Goal: Check status: Check status

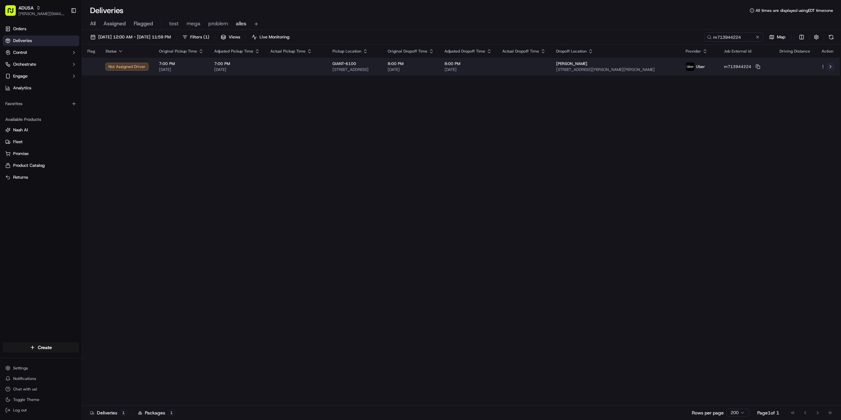
click at [828, 66] on button at bounding box center [830, 67] width 8 height 8
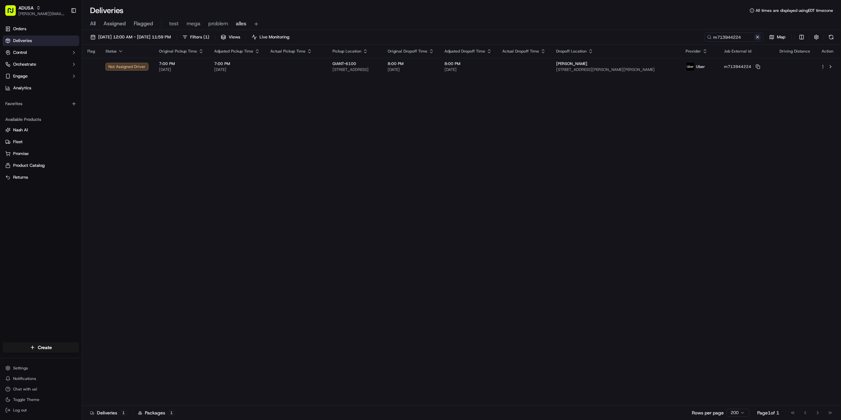
click at [757, 35] on button at bounding box center [757, 37] width 7 height 7
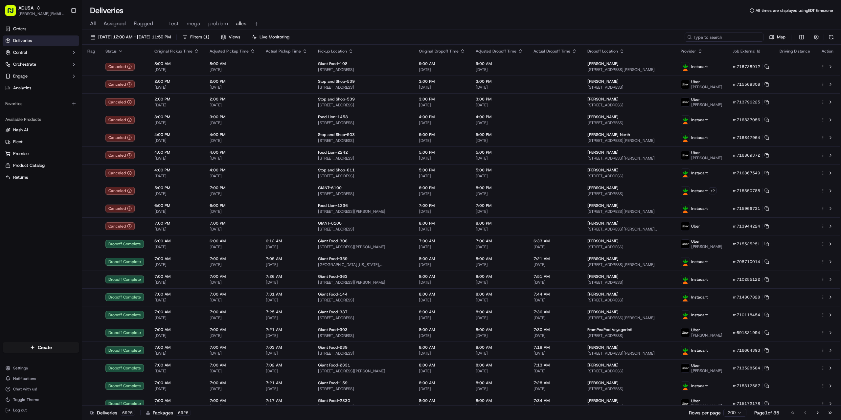
drag, startPoint x: 720, startPoint y: 33, endPoint x: 712, endPoint y: 35, distance: 8.5
paste input "m716963666"
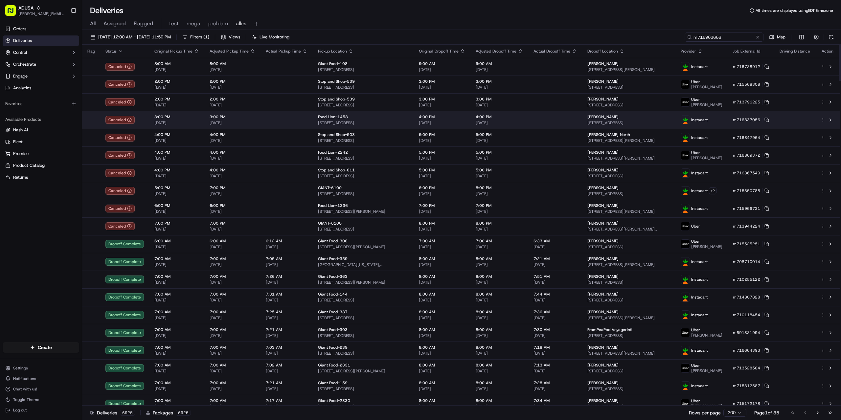
type input "m716963666"
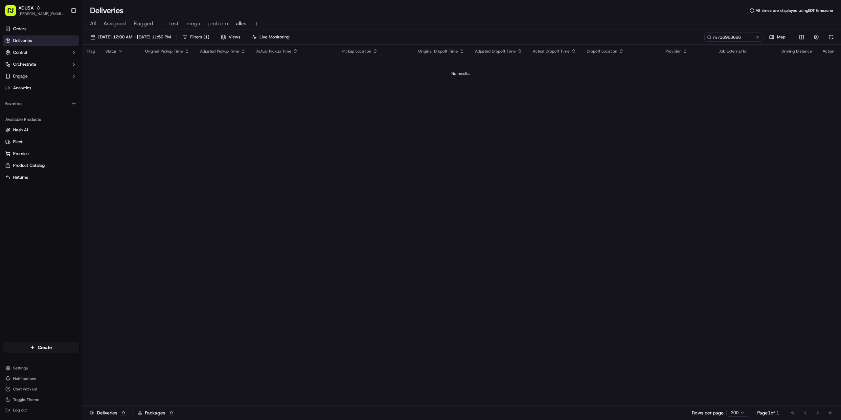
click at [550, 199] on div "Flag Status Original Pickup Time Adjusted Pickup Time Actual Pickup Time Pickup…" at bounding box center [460, 225] width 757 height 361
click at [139, 35] on span "09/20/2025 12:00 AM - 09/20/2025 11:59 PM" at bounding box center [134, 37] width 73 height 6
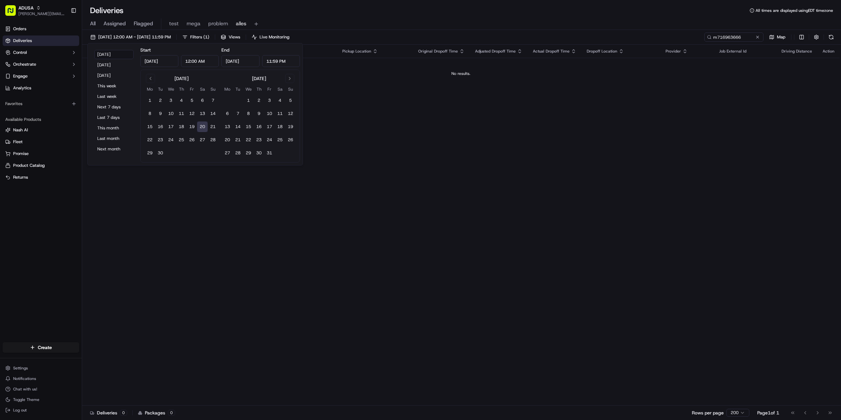
click at [202, 126] on button "20" at bounding box center [202, 126] width 11 height 11
click at [577, 187] on div "Flag Status Original Pickup Time Adjusted Pickup Time Actual Pickup Time Pickup…" at bounding box center [460, 225] width 757 height 361
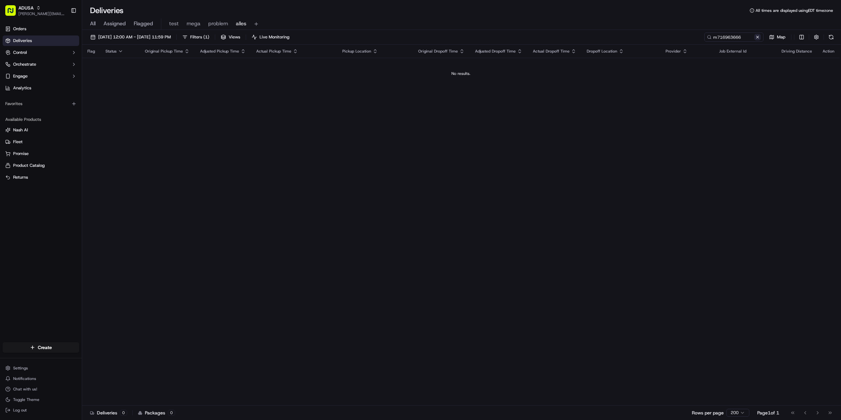
click at [755, 36] on button at bounding box center [757, 37] width 7 height 7
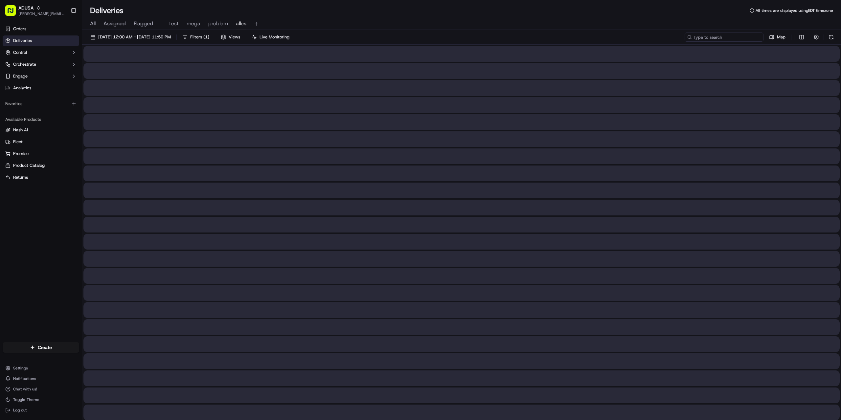
paste input "m715365891"
type input "m715365891"
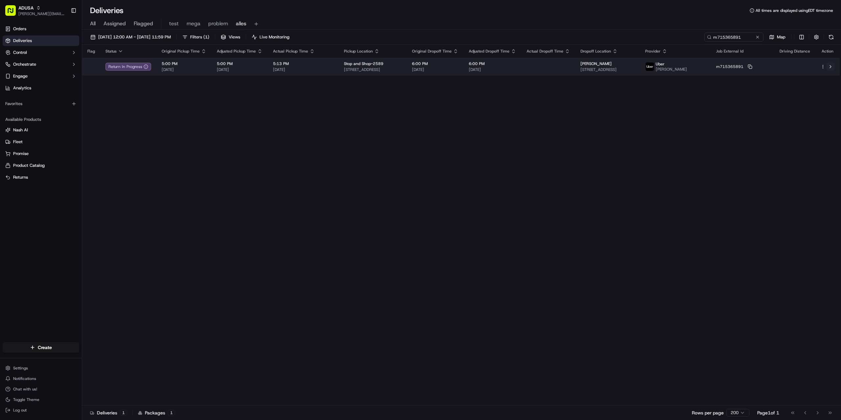
click at [830, 66] on button at bounding box center [830, 67] width 8 height 8
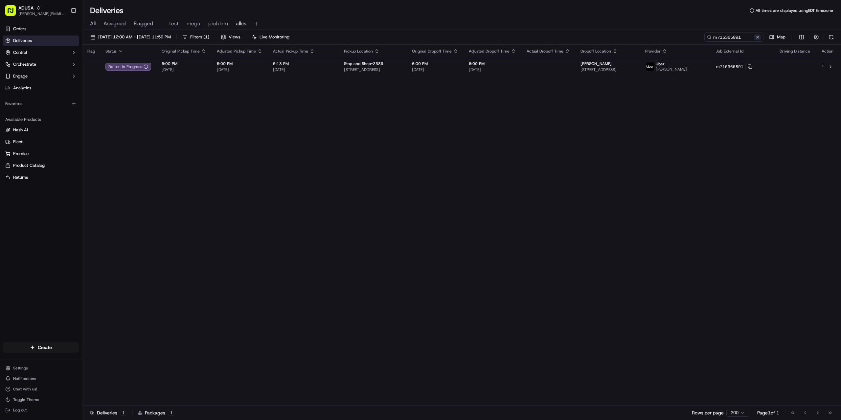
click at [755, 36] on button at bounding box center [757, 37] width 7 height 7
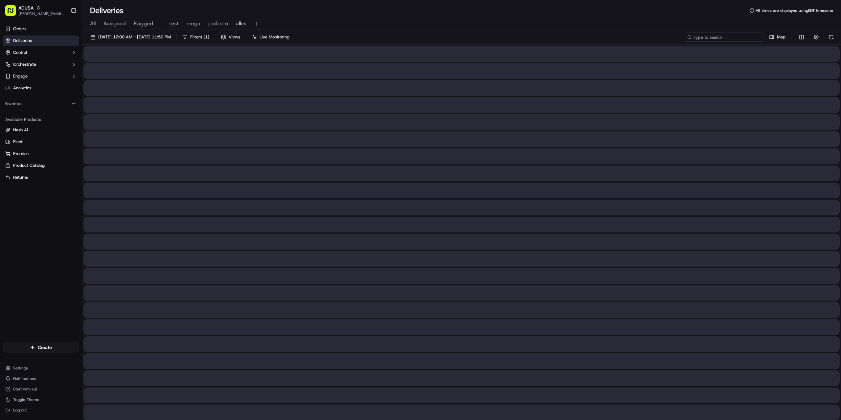
paste input "m711184523"
type input "m711184523"
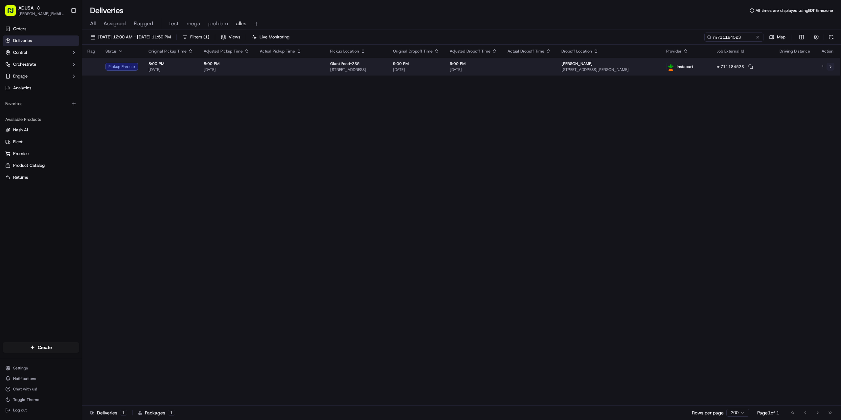
click at [831, 66] on button at bounding box center [830, 67] width 8 height 8
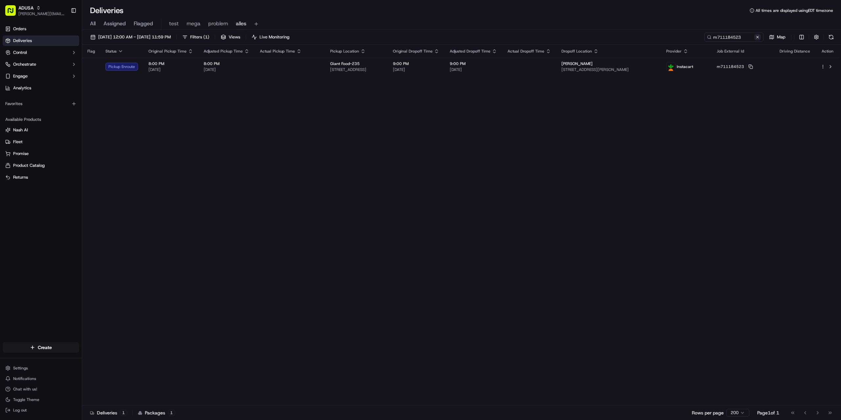
click at [756, 37] on button at bounding box center [757, 37] width 7 height 7
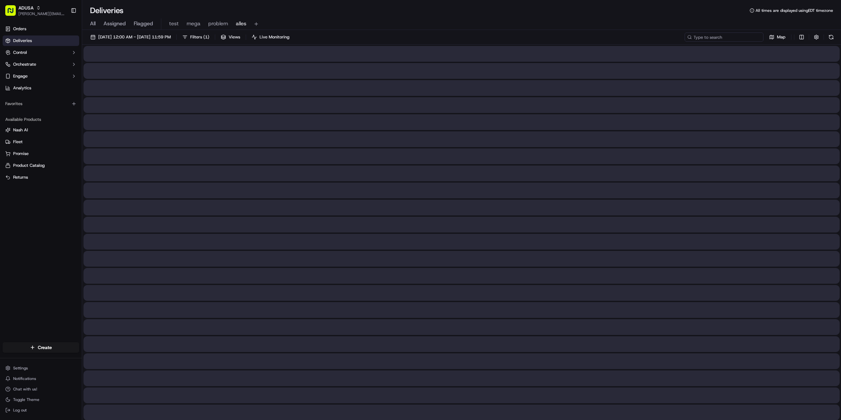
paste input "m716959161"
type input "m716959161"
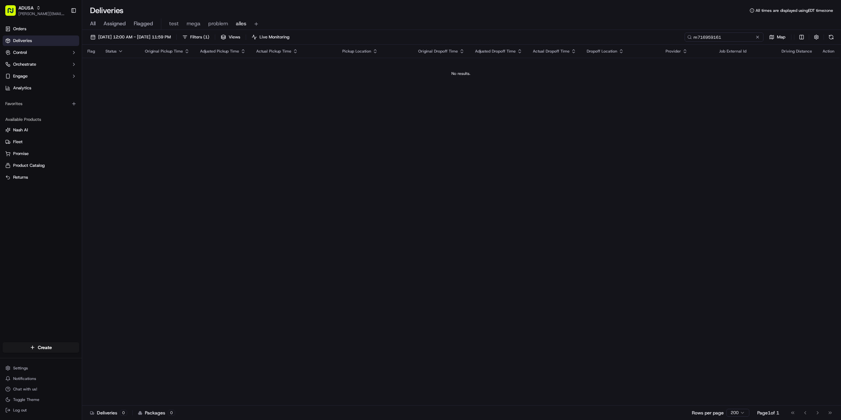
click at [755, 40] on input "m716959161" at bounding box center [723, 37] width 79 height 9
click at [755, 36] on button at bounding box center [757, 37] width 7 height 7
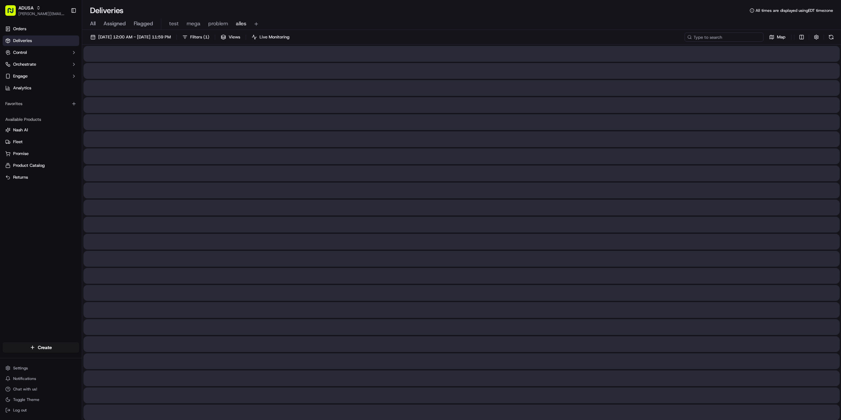
paste input "m716921398"
type input "m716921398"
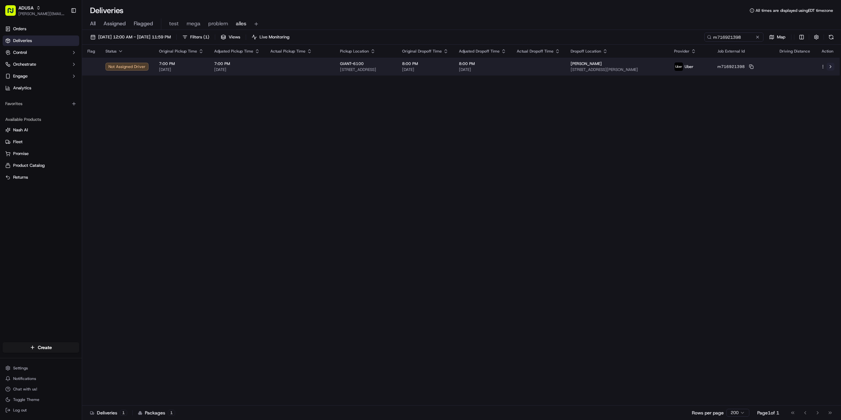
click at [829, 68] on button at bounding box center [830, 67] width 8 height 8
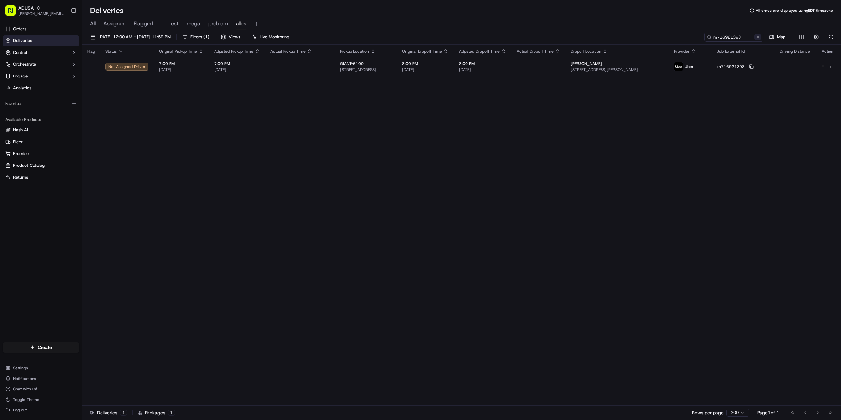
click at [756, 35] on button at bounding box center [757, 37] width 7 height 7
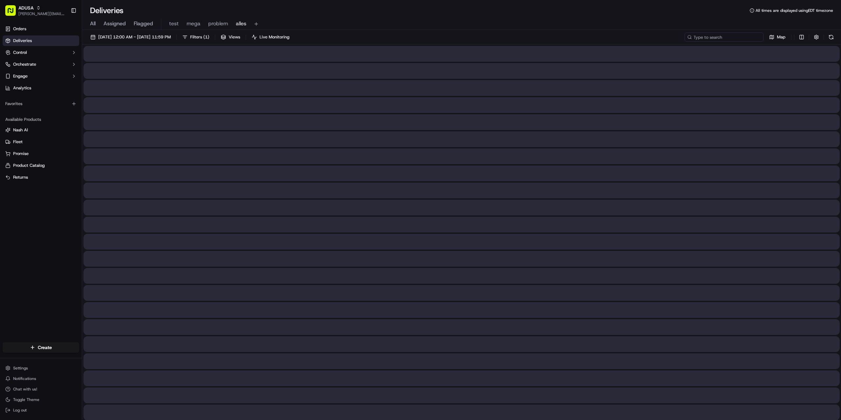
paste input "m716693563"
type input "m716693563"
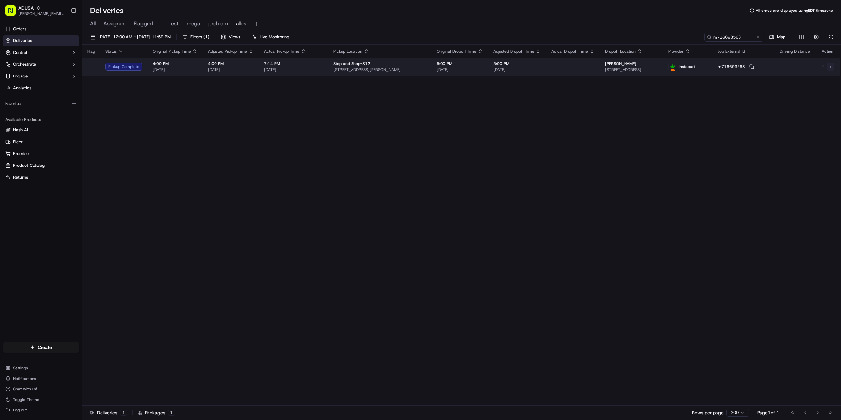
click at [830, 67] on button at bounding box center [830, 67] width 8 height 8
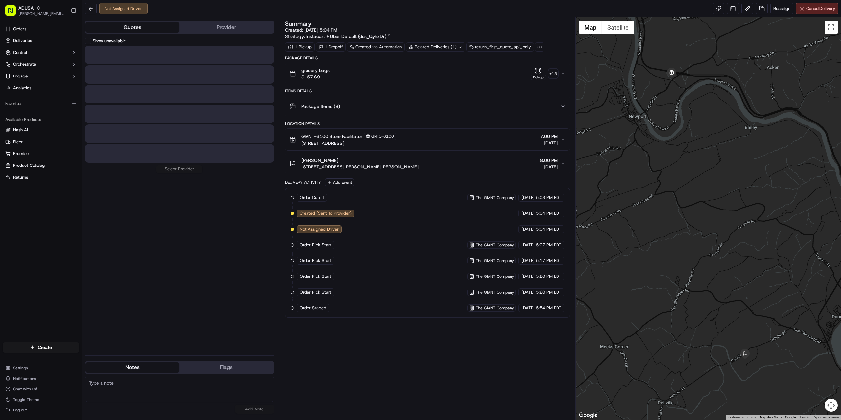
click at [133, 27] on button "Quotes" at bounding box center [132, 27] width 94 height 11
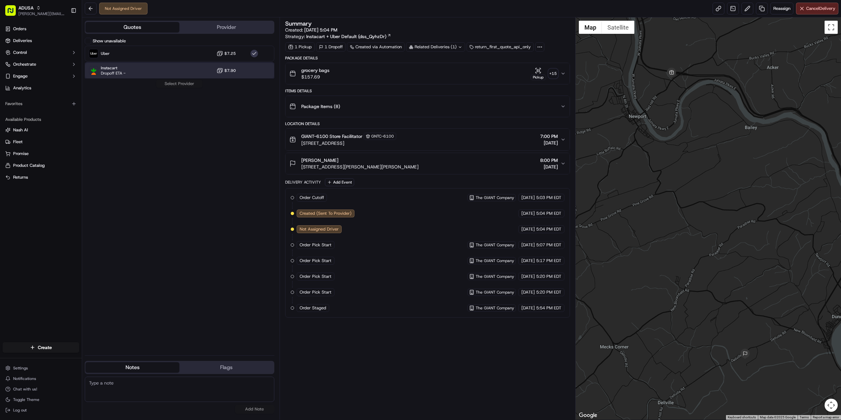
click at [134, 72] on div "Instacart Dropoff ETA - $7.90" at bounding box center [179, 71] width 189 height 16
click at [169, 75] on div "Instacart Dropoff ETA - $7.90" at bounding box center [179, 71] width 189 height 16
click at [183, 74] on div "Instacart Dropoff ETA - $7.90" at bounding box center [179, 71] width 189 height 16
click at [181, 85] on div "Show unavailable Uber $7.25 Instacart Dropoff ETA - $7.90 Select Provider" at bounding box center [179, 194] width 189 height 312
click at [163, 71] on div "Instacart Dropoff ETA - $7.90" at bounding box center [179, 71] width 189 height 16
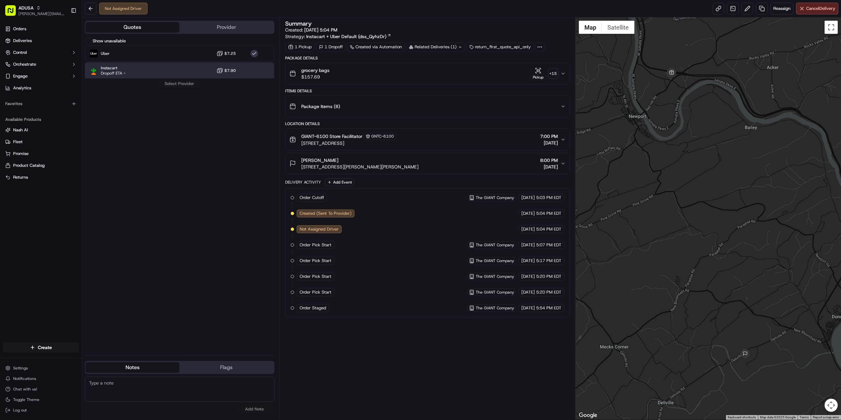
click at [121, 72] on span "Dropoff ETA -" at bounding box center [113, 73] width 25 height 5
click at [175, 84] on div "Show unavailable Uber $7.25 Instacart Dropoff ETA - $7.90 Select Provider" at bounding box center [179, 194] width 189 height 312
click at [801, 9] on button "Cancel Delivery" at bounding box center [817, 9] width 42 height 12
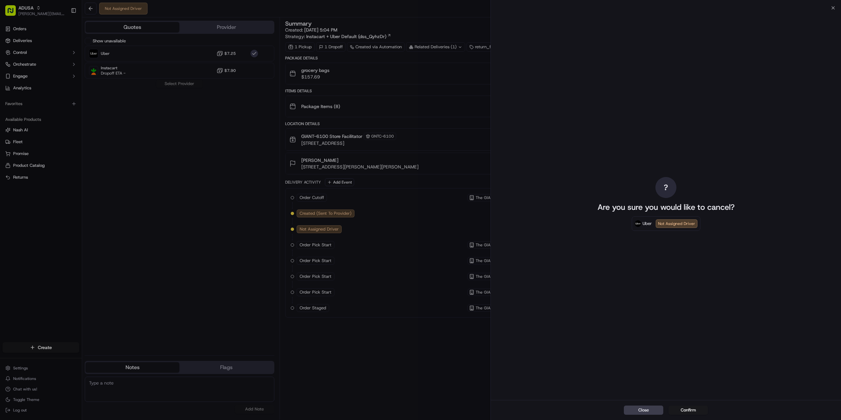
click at [686, 412] on button "Confirm" at bounding box center [687, 410] width 39 height 9
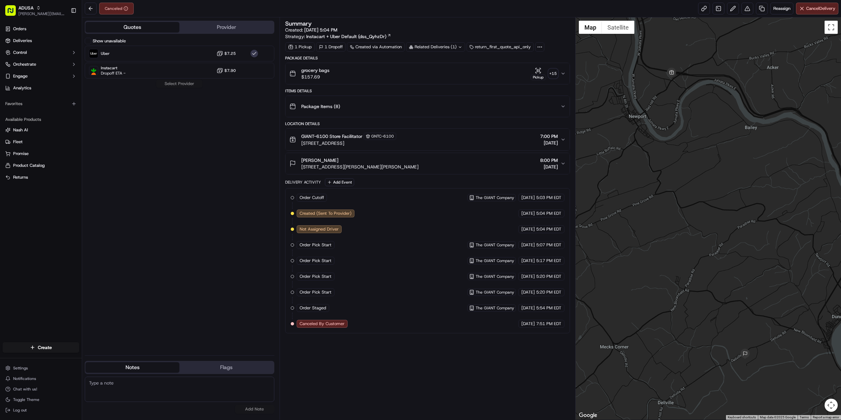
click at [168, 386] on textarea at bounding box center [179, 389] width 189 height 25
type textarea "per cc cust would like to cancel."
click at [252, 410] on button "Add Note" at bounding box center [254, 409] width 39 height 9
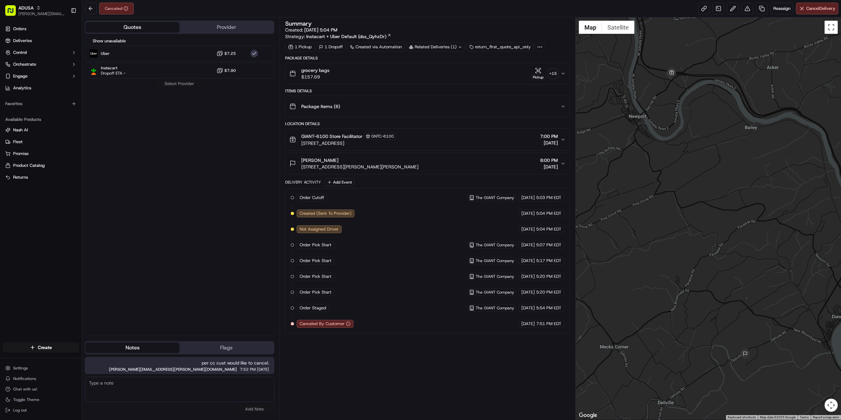
paste textarea "store confirmed cancellation."
type textarea "store confirmed cancellation."
click at [260, 410] on button "Add Note" at bounding box center [254, 409] width 39 height 9
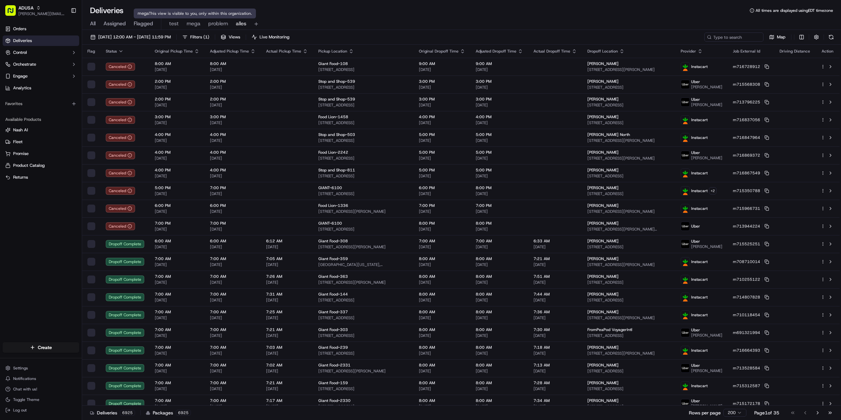
click at [217, 21] on span "problem" at bounding box center [218, 24] width 20 height 8
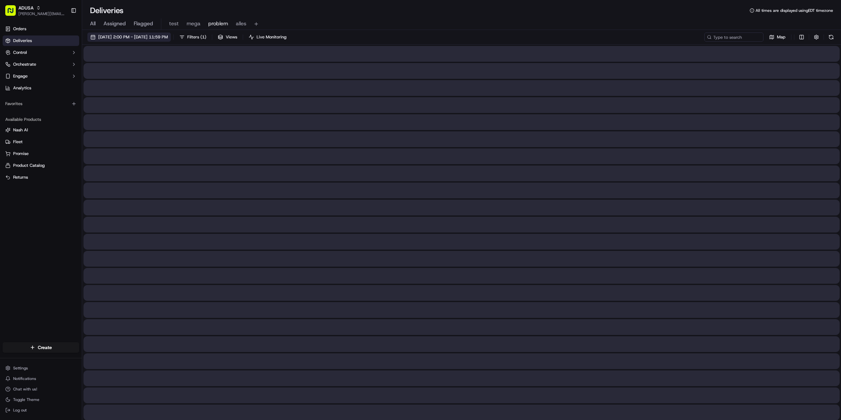
click at [159, 34] on span "07/24/2025 2:00 PM - 07/24/2025 11:59 PM" at bounding box center [133, 37] width 70 height 6
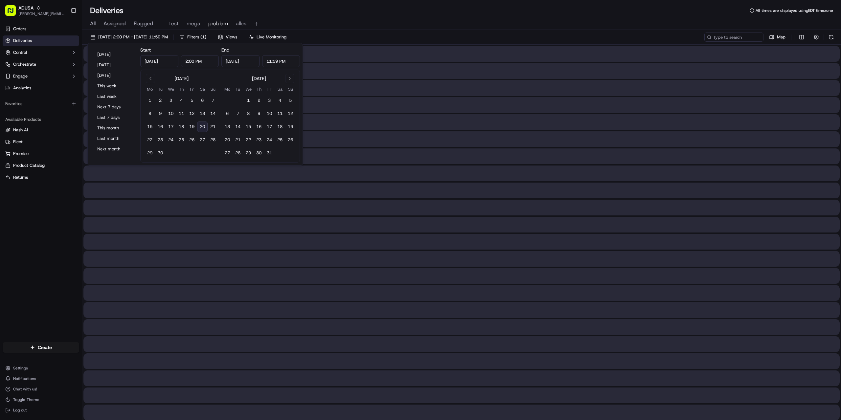
click at [203, 124] on button "20" at bounding box center [202, 126] width 11 height 11
type input "Sep 20, 2025"
type input "12:00 AM"
type input "Sep 20, 2025"
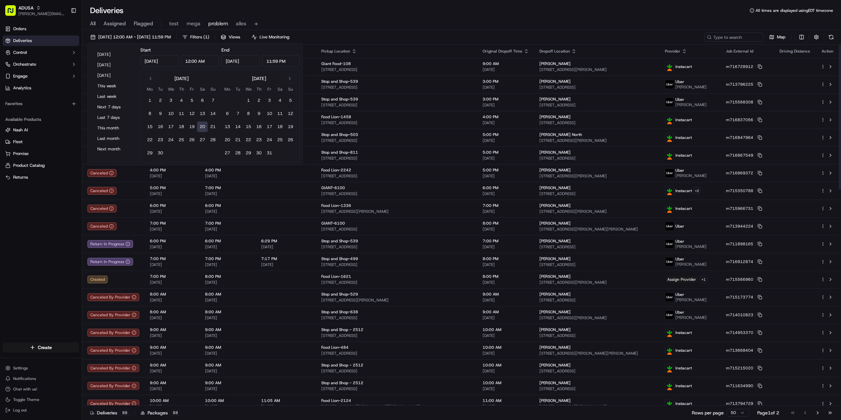
click at [368, 16] on div "All Assigned Flagged test mega problem alles" at bounding box center [461, 23] width 758 height 14
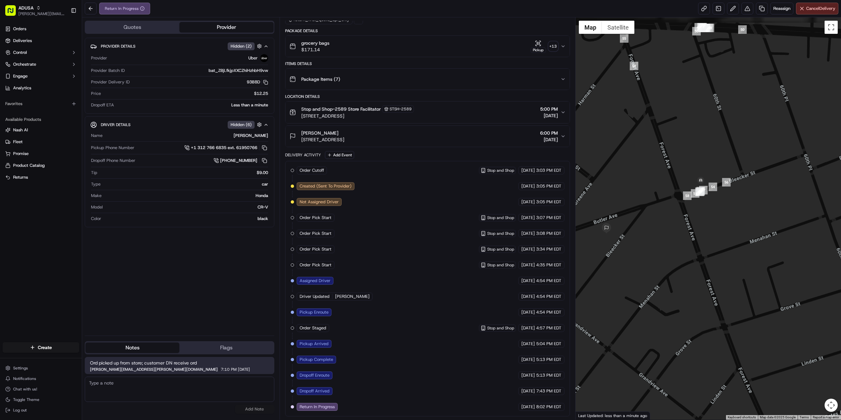
drag, startPoint x: 647, startPoint y: 149, endPoint x: 677, endPoint y: 166, distance: 34.7
click at [677, 166] on div at bounding box center [708, 218] width 266 height 402
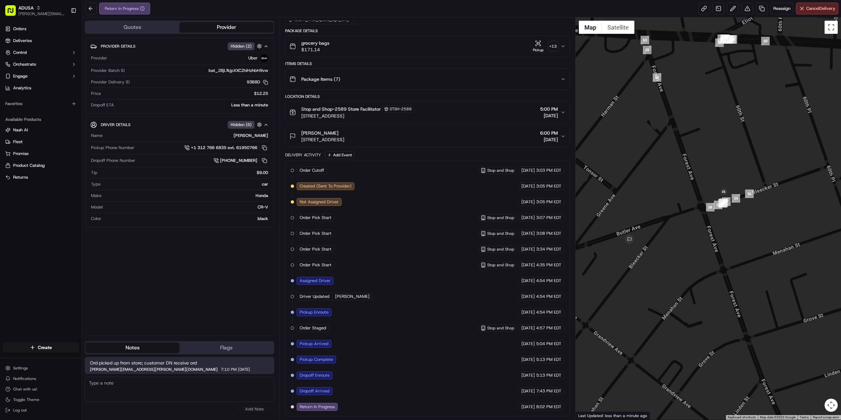
drag, startPoint x: 635, startPoint y: 180, endPoint x: 658, endPoint y: 191, distance: 25.8
click at [658, 191] on div at bounding box center [708, 218] width 266 height 402
click at [197, 291] on div "Provider Details Hidden ( 2 ) Provider Uber Provider Batch ID bat_ZBjLfkjpXXCZh…" at bounding box center [179, 184] width 189 height 293
drag, startPoint x: 246, startPoint y: 82, endPoint x: 260, endPoint y: 83, distance: 14.2
click at [260, 83] on div "93B8D Copy del_9NcV9FSZQxC0guvsT6k7jQ 93B8D" at bounding box center [200, 82] width 136 height 6
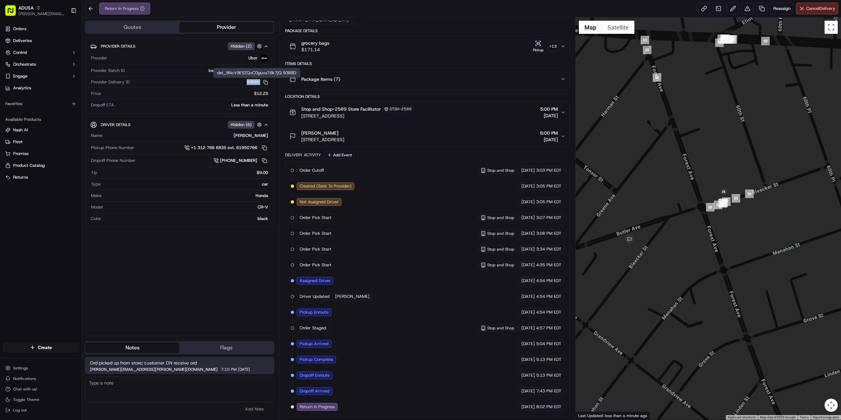
click at [253, 84] on button "93B8D Copy del_9NcV9FSZQxC0guvsT6k7jQ 93B8D" at bounding box center [257, 82] width 21 height 6
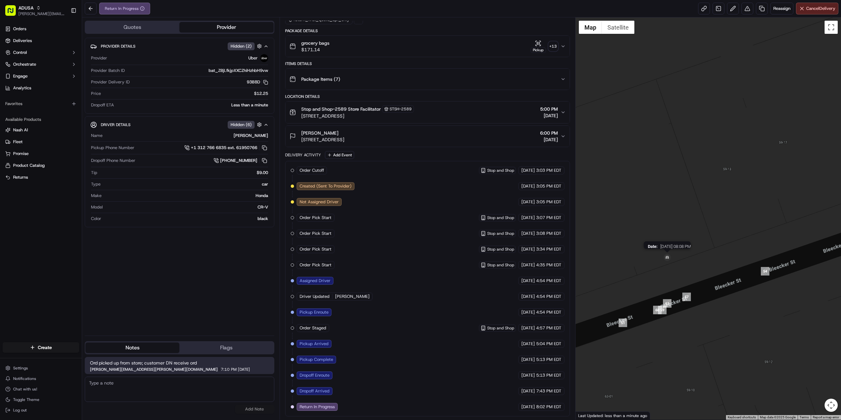
click at [669, 257] on img at bounding box center [667, 258] width 11 height 11
click at [665, 258] on img at bounding box center [667, 258] width 11 height 11
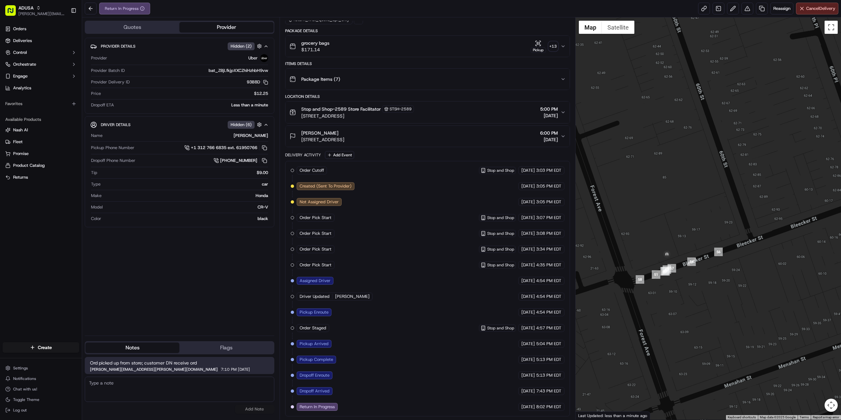
drag, startPoint x: 531, startPoint y: 358, endPoint x: 561, endPoint y: 357, distance: 29.9
click at [561, 357] on div "09/20/2025 5:13 PM EDT" at bounding box center [541, 360] width 46 height 8
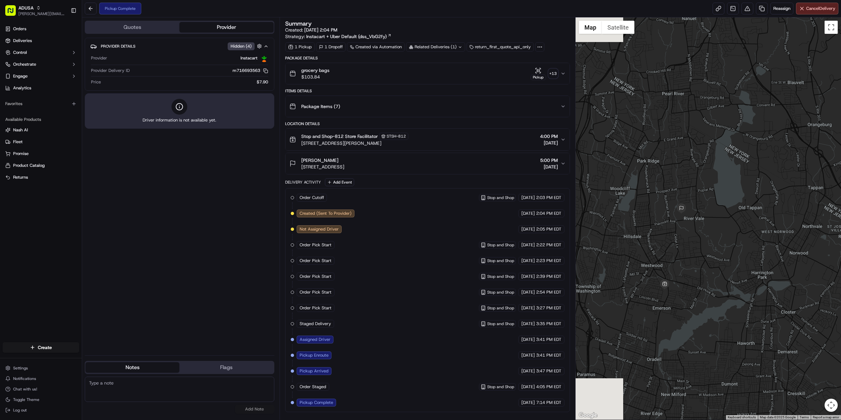
drag, startPoint x: 616, startPoint y: 245, endPoint x: 705, endPoint y: 233, distance: 90.4
click at [705, 233] on div at bounding box center [708, 218] width 266 height 402
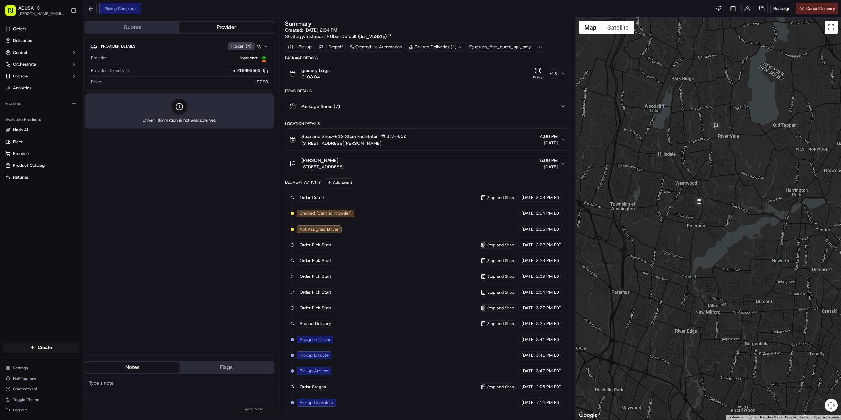
drag, startPoint x: 727, startPoint y: 367, endPoint x: 760, endPoint y: 284, distance: 89.4
click at [760, 284] on div at bounding box center [708, 218] width 266 height 402
drag, startPoint x: 127, startPoint y: 404, endPoint x: 126, endPoint y: 393, distance: 10.2
click at [127, 402] on div "No results found Add Note" at bounding box center [179, 395] width 189 height 37
drag, startPoint x: 127, startPoint y: 391, endPoint x: 109, endPoint y: 383, distance: 19.6
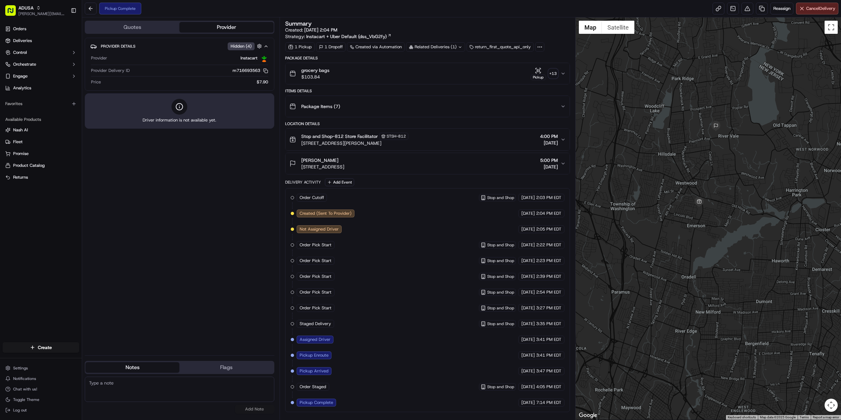
paste textarea "per ic there are no updates from driver since 1800, last time driver was at sto…"
type textarea "per ic there are no updates from driver since 1800, last time driver was at sto…"
drag, startPoint x: 257, startPoint y: 406, endPoint x: 273, endPoint y: 400, distance: 17.5
click at [256, 406] on button "Add Note" at bounding box center [254, 409] width 39 height 9
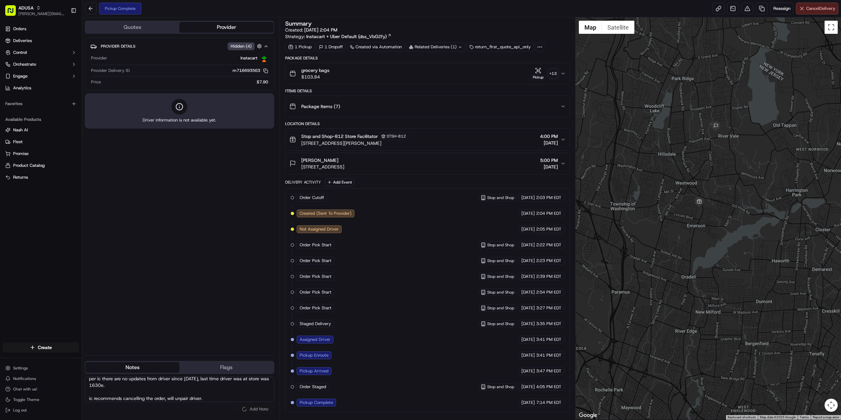
click at [821, 10] on span "Cancel Delivery" at bounding box center [820, 9] width 29 height 6
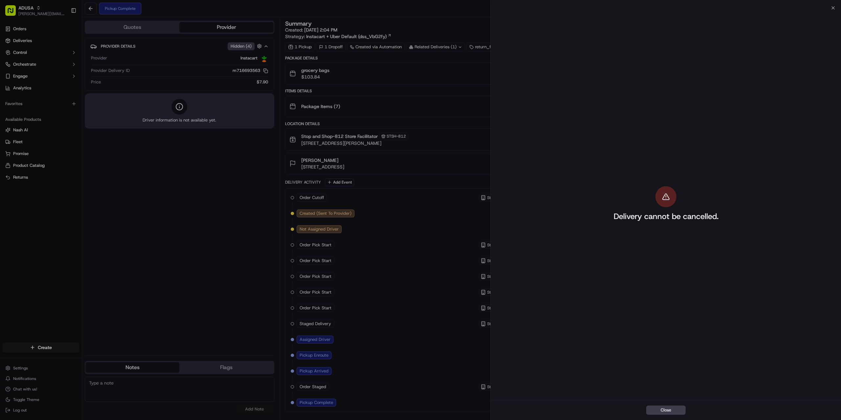
scroll to position [0, 0]
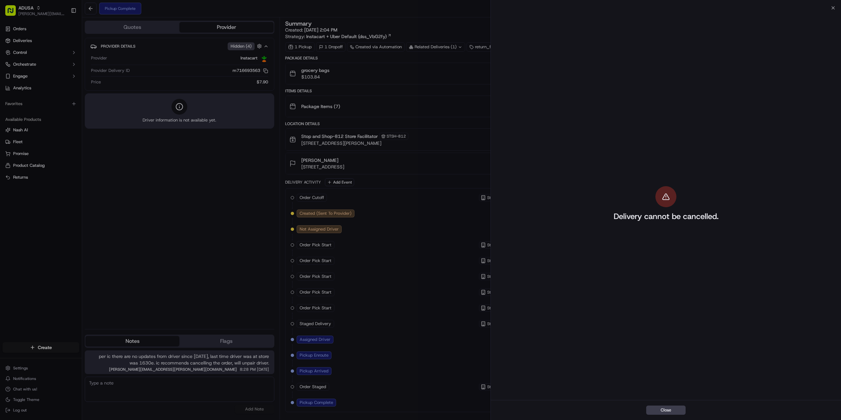
drag, startPoint x: 658, startPoint y: 413, endPoint x: 680, endPoint y: 401, distance: 25.7
click at [657, 413] on button "Close" at bounding box center [665, 410] width 39 height 9
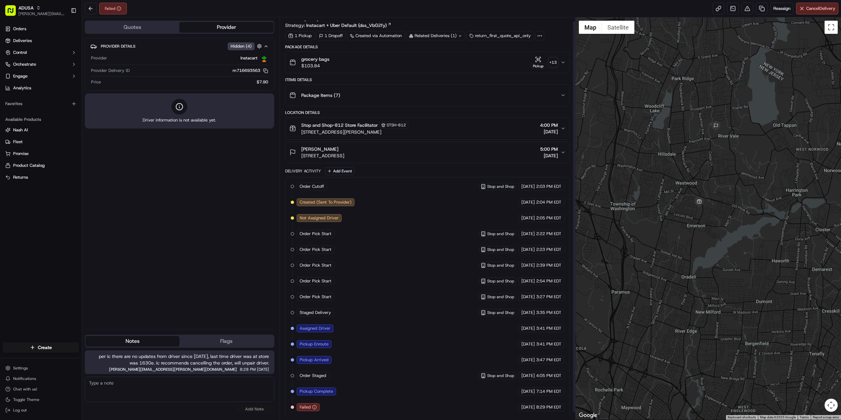
scroll to position [11, 0]
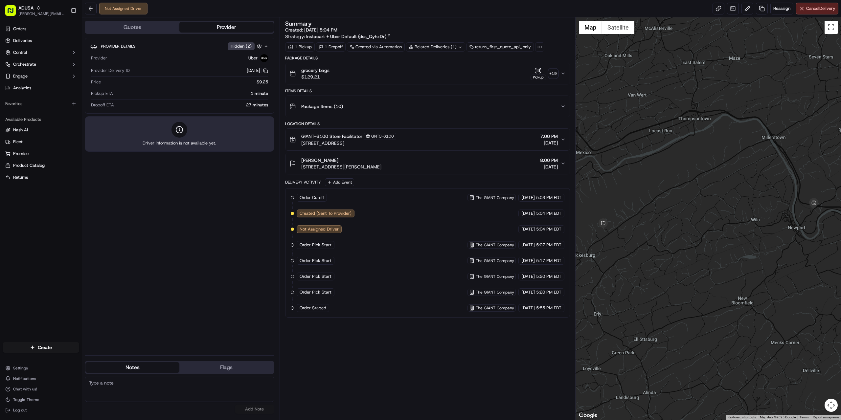
click at [169, 386] on textarea at bounding box center [179, 389] width 189 height 25
click at [151, 384] on textarea at bounding box center [179, 389] width 189 height 25
paste textarea "per store no driver came to pick up, order reshopped."
type textarea "per store no driver came to pick up, order reshopped."
click at [258, 412] on button "Add Note" at bounding box center [254, 409] width 39 height 9
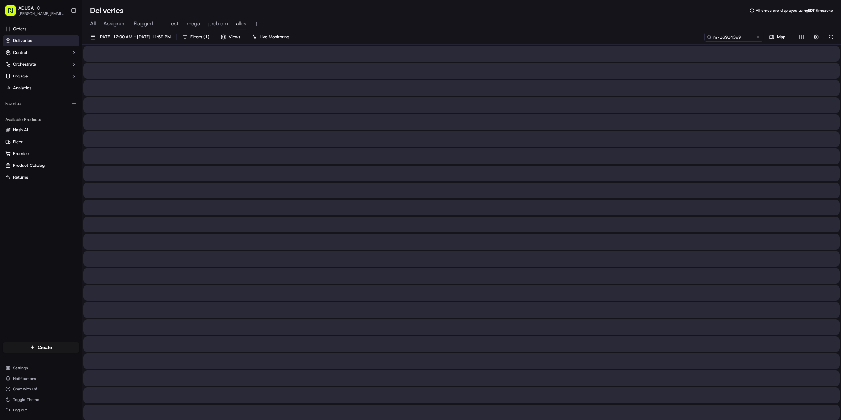
type input "m716914399"
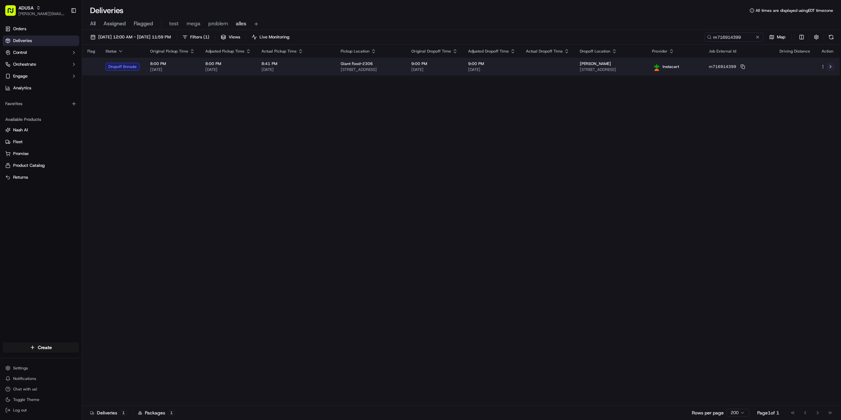
click at [829, 65] on button at bounding box center [830, 67] width 8 height 8
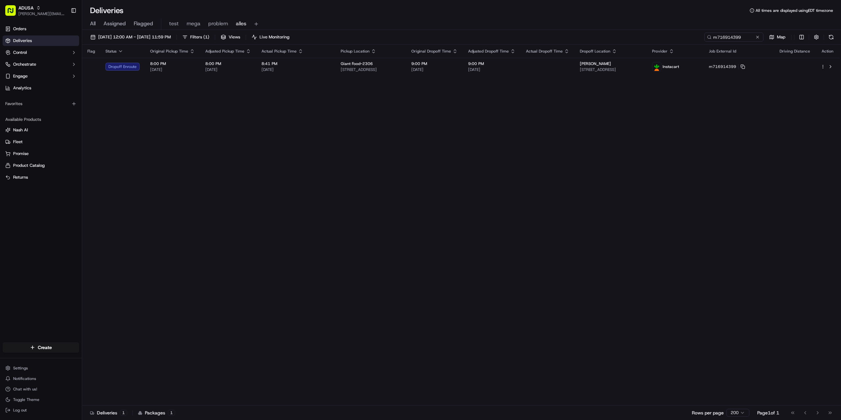
click at [758, 36] on button at bounding box center [757, 37] width 7 height 7
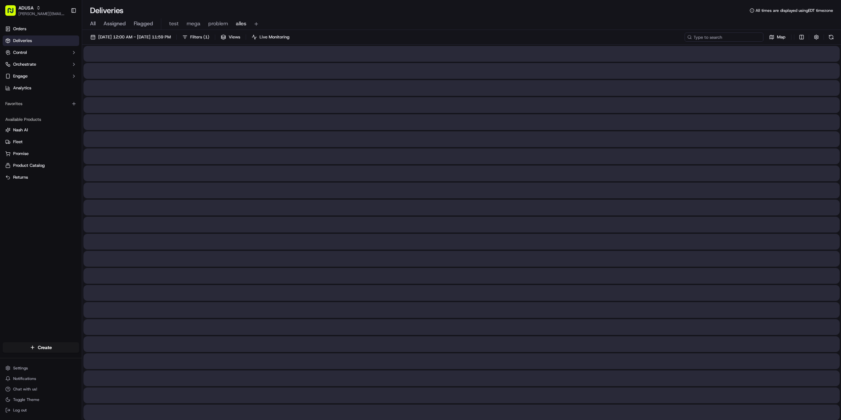
paste input "m707550835"
type input "m707550835"
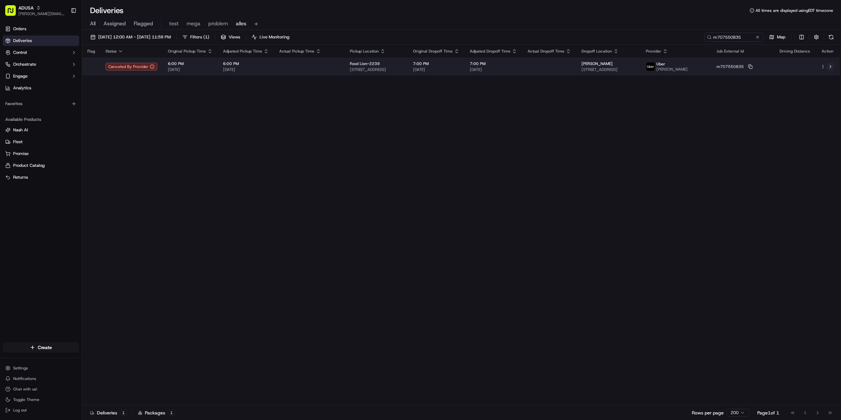
click at [833, 69] on button at bounding box center [830, 67] width 8 height 8
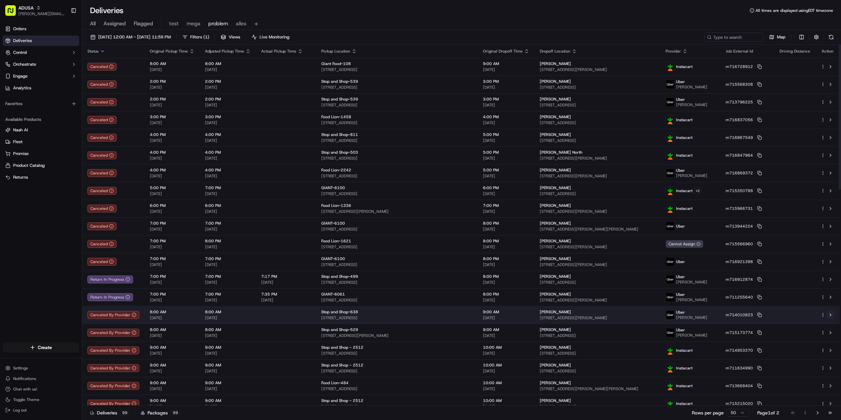
click at [830, 314] on button at bounding box center [830, 315] width 8 height 8
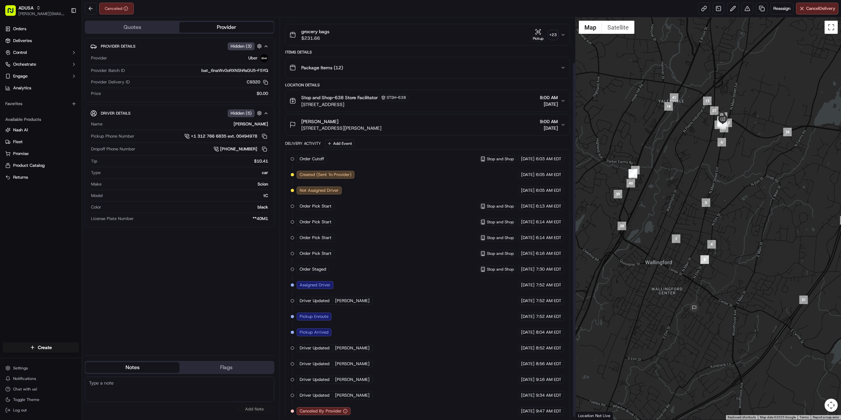
scroll to position [54, 0]
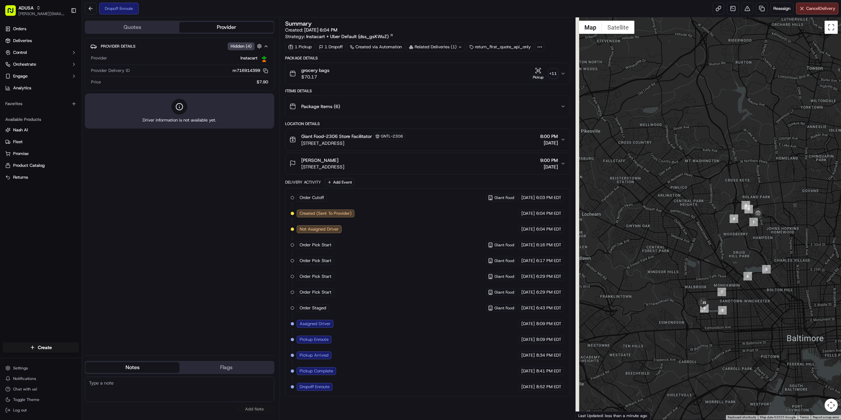
drag, startPoint x: 729, startPoint y: 325, endPoint x: 748, endPoint y: 310, distance: 24.1
click at [748, 310] on div at bounding box center [708, 218] width 266 height 402
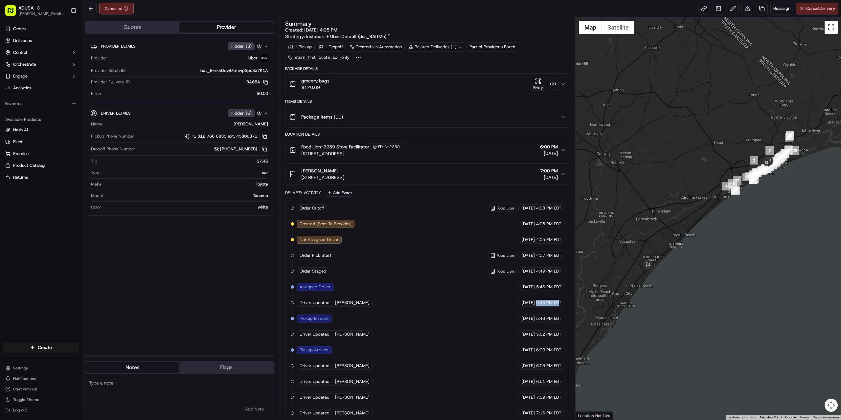
drag, startPoint x: 537, startPoint y: 303, endPoint x: 557, endPoint y: 301, distance: 20.8
click at [557, 301] on span "5:46 PM EDT" at bounding box center [548, 303] width 25 height 6
drag, startPoint x: 534, startPoint y: 334, endPoint x: 547, endPoint y: 332, distance: 13.0
click at [547, 332] on div "09/20/2025 5:52 PM EDT" at bounding box center [541, 334] width 46 height 8
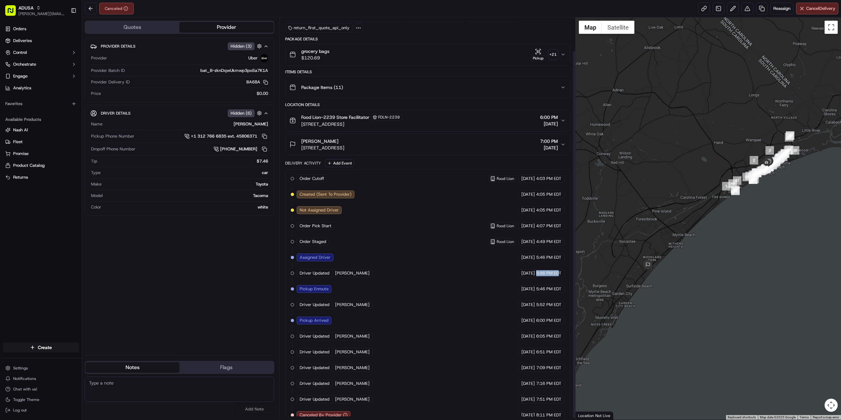
scroll to position [38, 0]
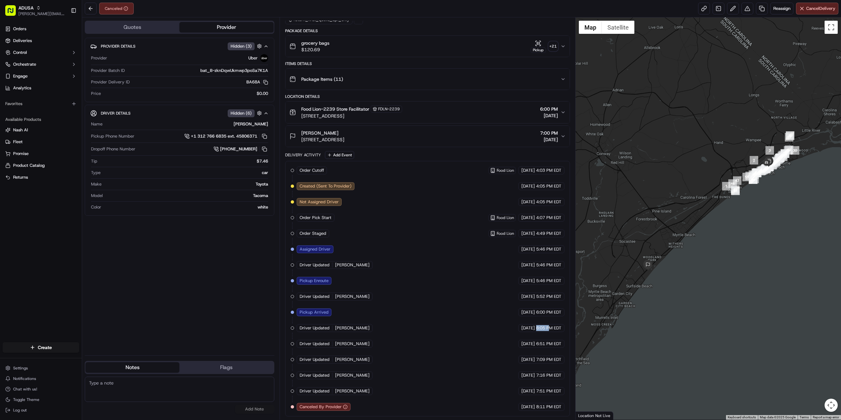
drag, startPoint x: 536, startPoint y: 327, endPoint x: 547, endPoint y: 327, distance: 11.8
click at [547, 327] on span "6:05 PM EDT" at bounding box center [548, 328] width 25 height 6
drag, startPoint x: 534, startPoint y: 391, endPoint x: 551, endPoint y: 389, distance: 17.2
click at [551, 389] on div "09/20/2025 7:51 PM EDT" at bounding box center [541, 391] width 46 height 8
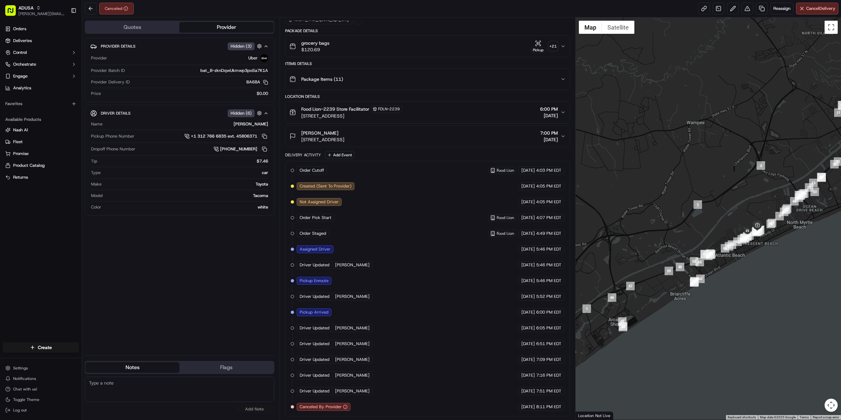
click at [438, 274] on div "Order Cutoff Food Lion 09/20/2025 4:03 PM EDT Created (Sent To Provider) Uber 0…" at bounding box center [428, 288] width 274 height 244
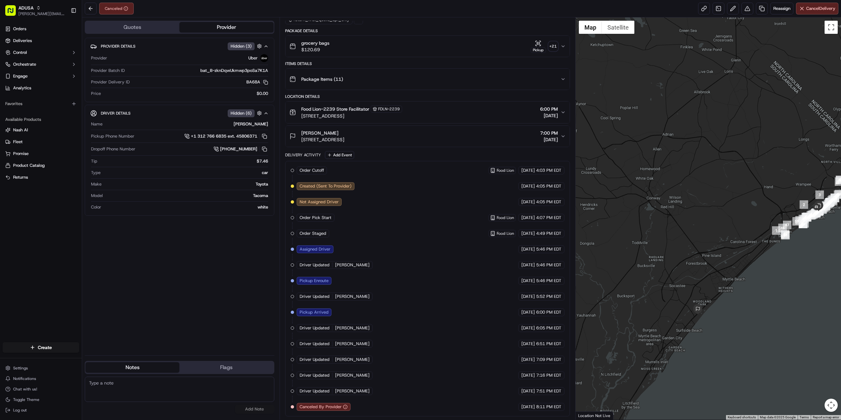
drag, startPoint x: 728, startPoint y: 276, endPoint x: 734, endPoint y: 275, distance: 6.4
click at [734, 275] on div at bounding box center [708, 218] width 266 height 402
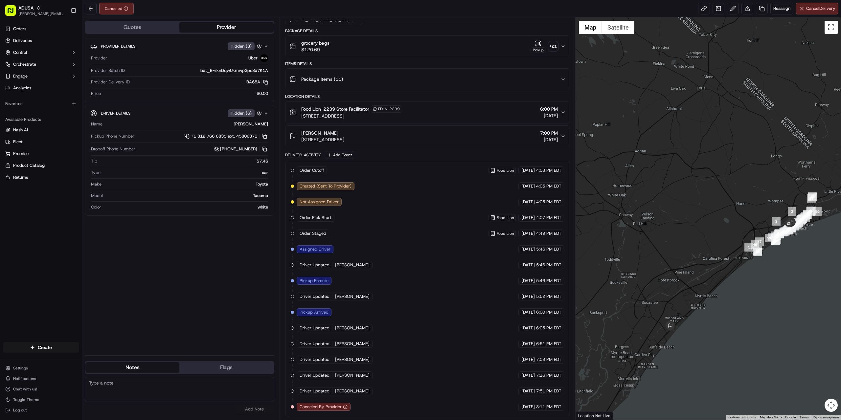
drag, startPoint x: 744, startPoint y: 261, endPoint x: 701, endPoint y: 287, distance: 50.6
click at [701, 287] on div at bounding box center [708, 218] width 266 height 402
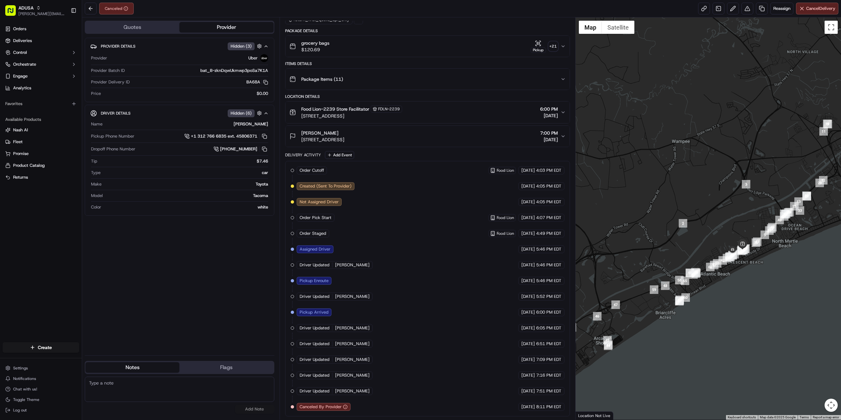
drag, startPoint x: 703, startPoint y: 280, endPoint x: 754, endPoint y: 255, distance: 57.0
click at [754, 255] on div at bounding box center [708, 218] width 266 height 402
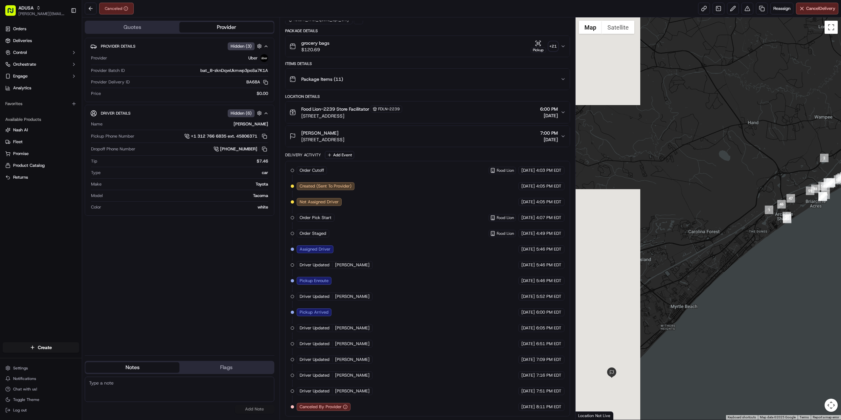
drag, startPoint x: 683, startPoint y: 289, endPoint x: 812, endPoint y: 196, distance: 159.3
click at [812, 196] on div at bounding box center [708, 218] width 266 height 402
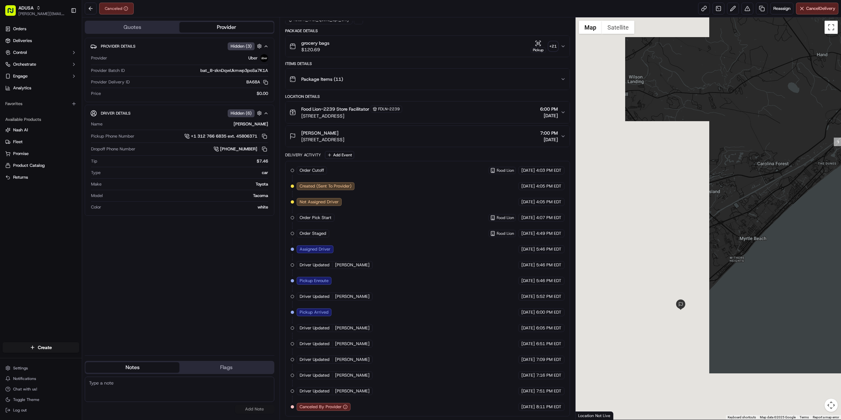
drag, startPoint x: 691, startPoint y: 291, endPoint x: 776, endPoint y: 204, distance: 121.9
click at [776, 204] on div at bounding box center [708, 218] width 266 height 402
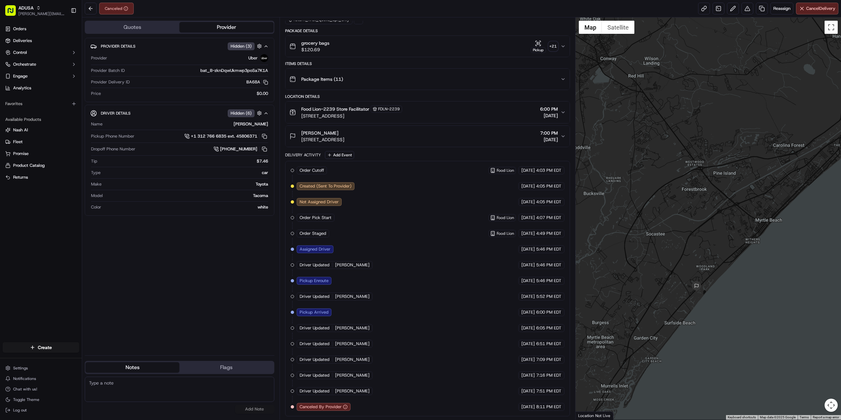
click at [165, 385] on textarea at bounding box center [179, 389] width 189 height 25
